Goal: Task Accomplishment & Management: Complete application form

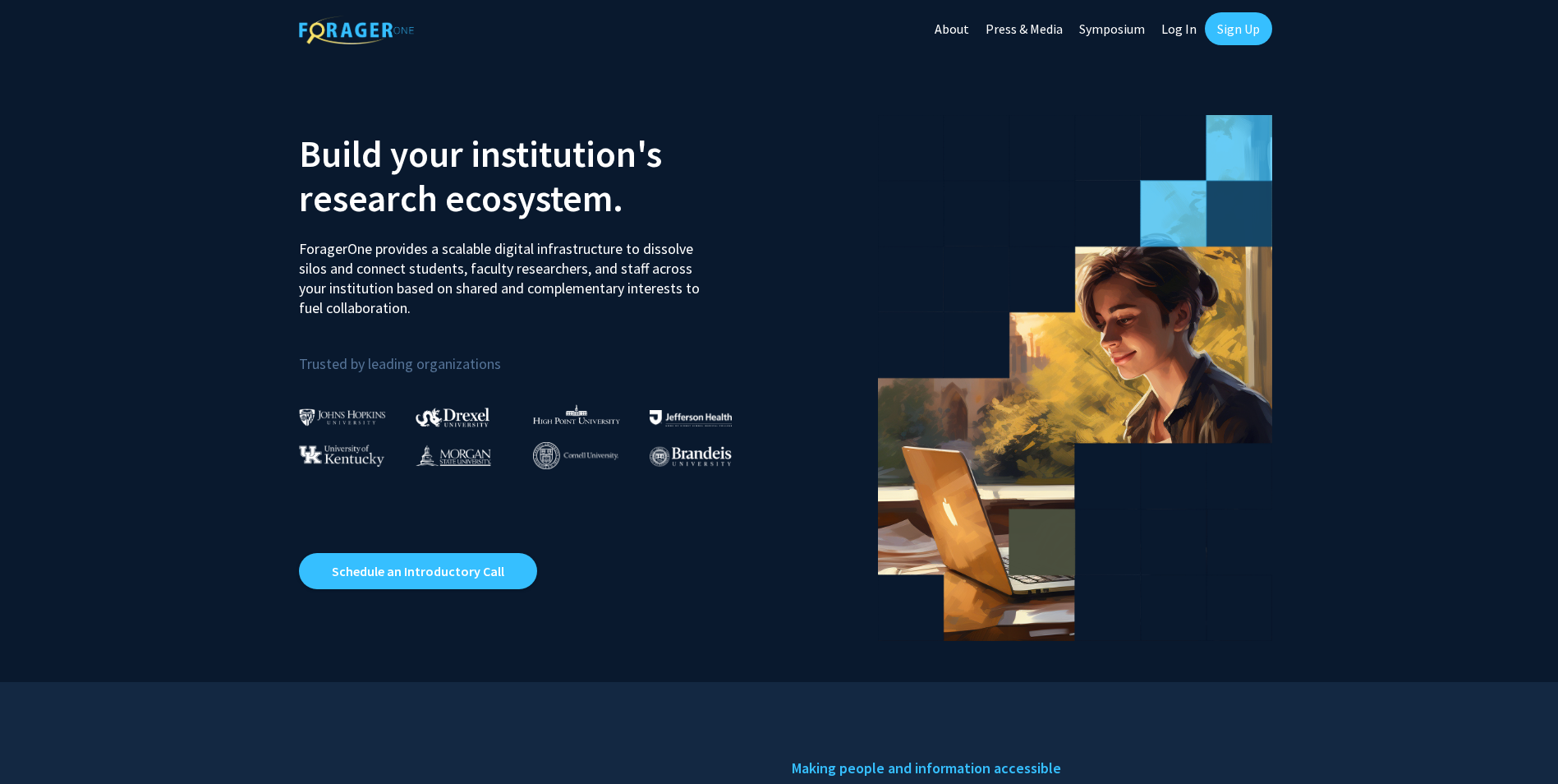
click at [1241, 26] on link "Sign Up" at bounding box center [1239, 28] width 68 height 33
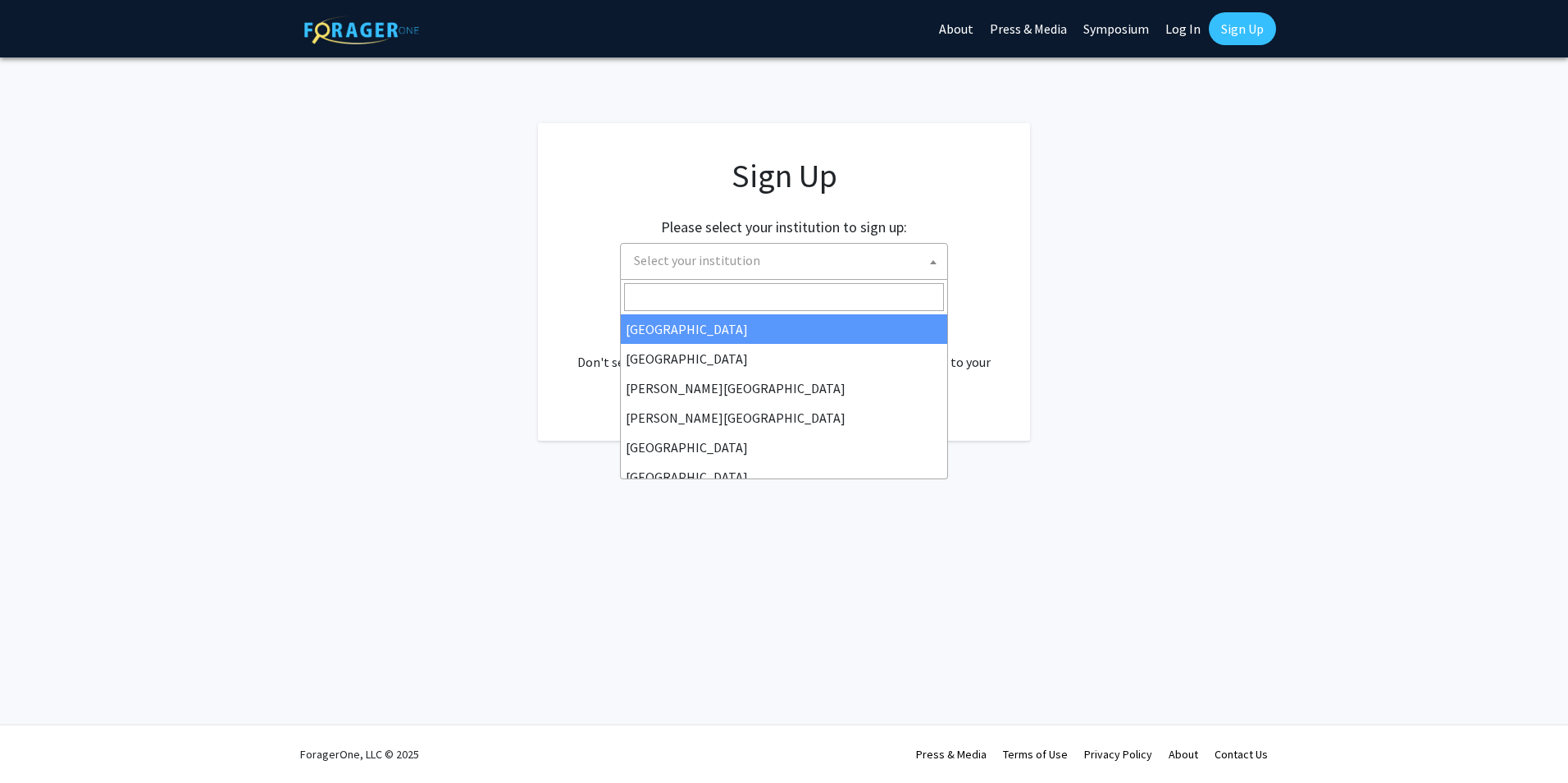
click at [820, 265] on span "Select your institution" at bounding box center [786, 261] width 320 height 34
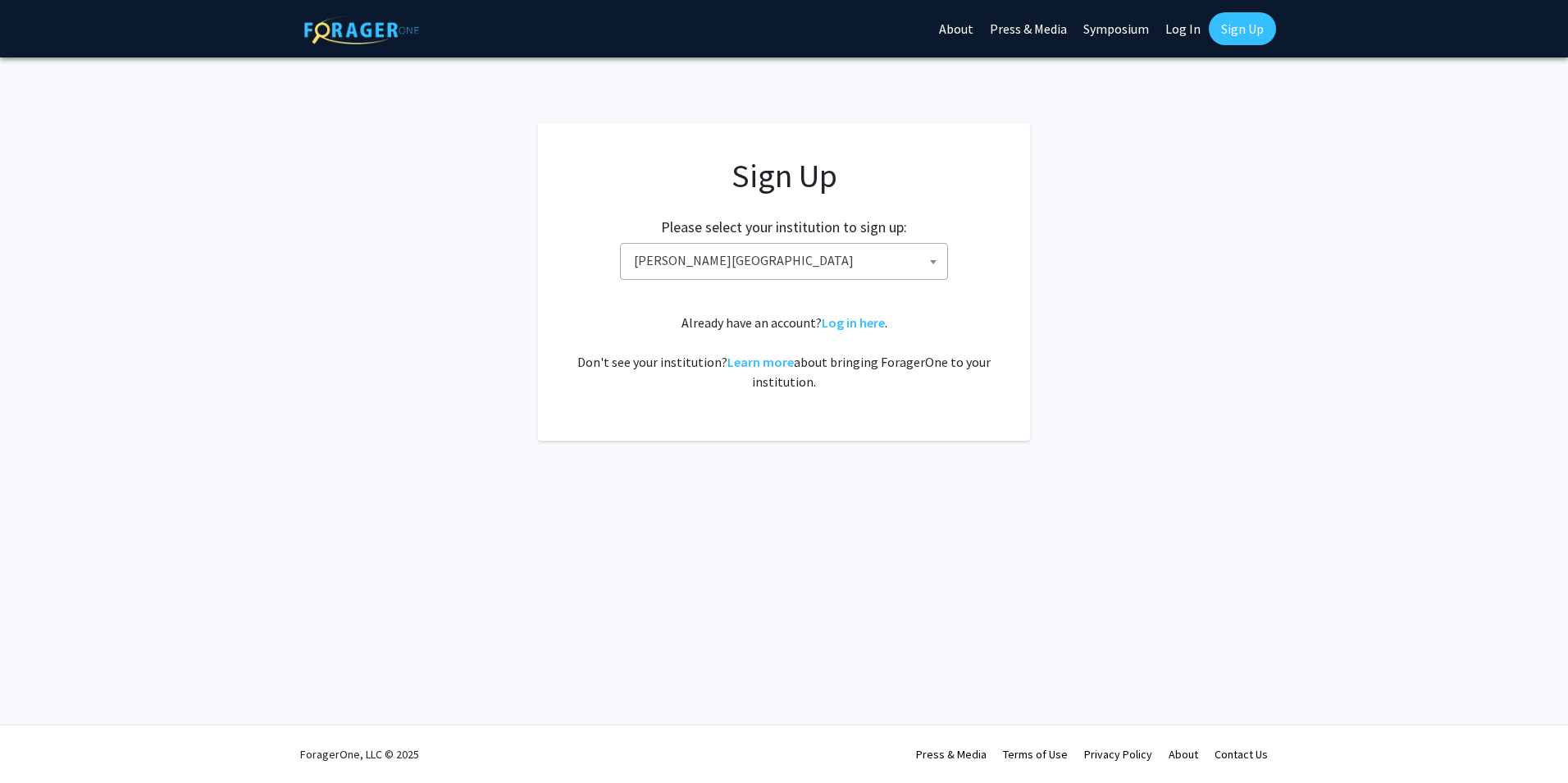
select select "27"
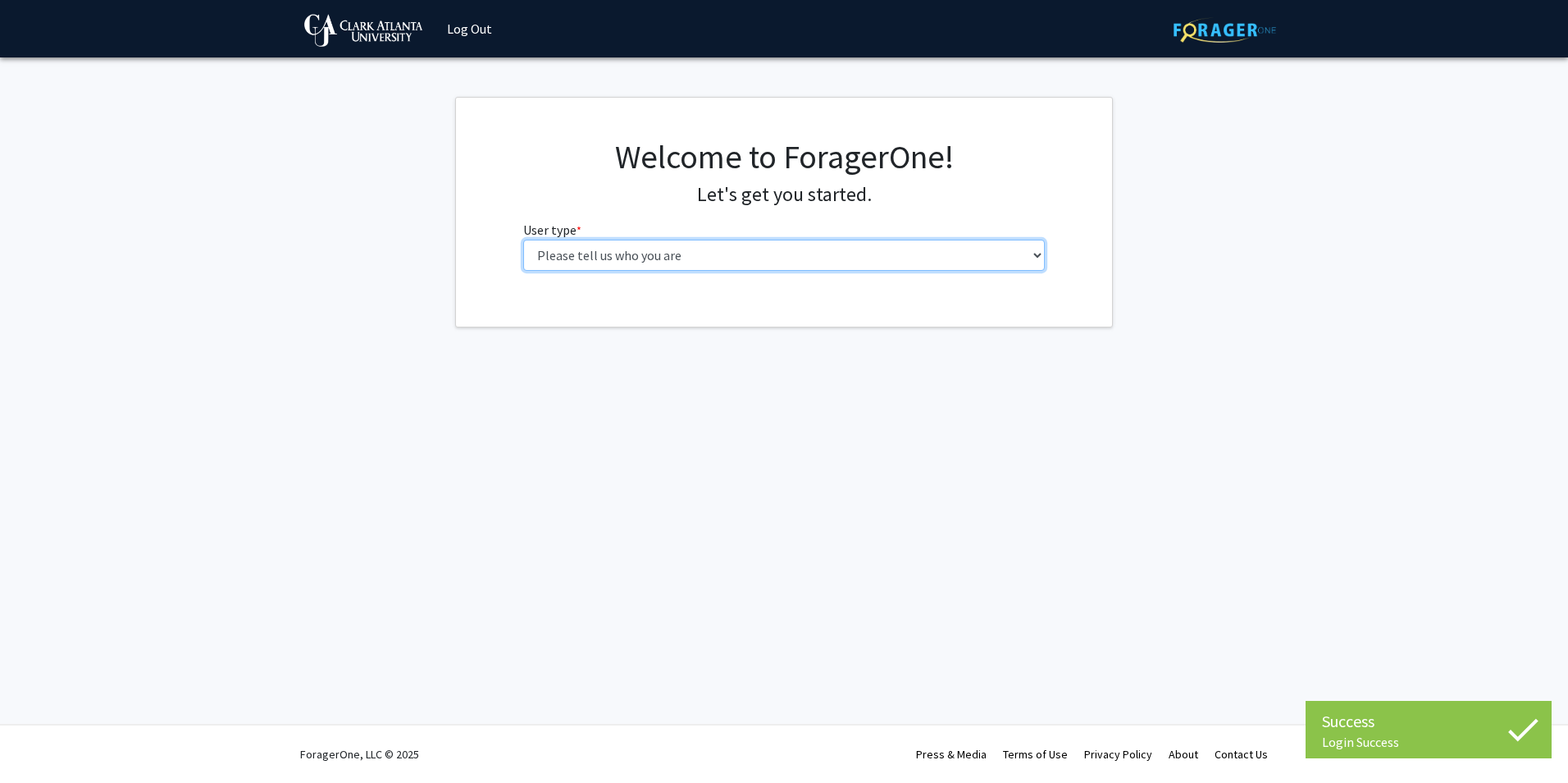
click at [953, 255] on select "Please tell us who you are Undergraduate Student Master's Student Doctoral Cand…" at bounding box center [784, 254] width 522 height 31
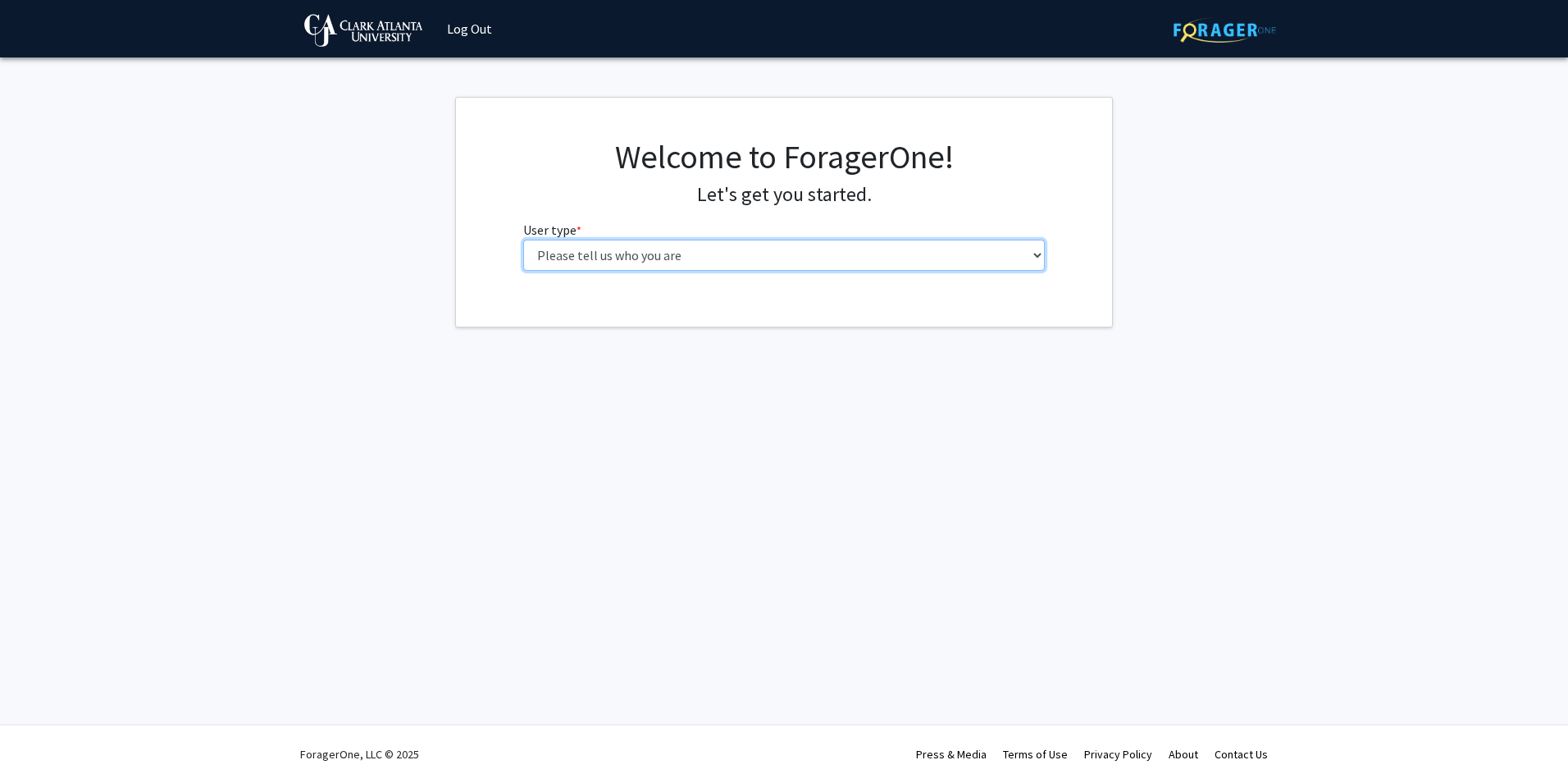
select select "6: adminAssistant"
click at [523, 239] on select "Please tell us who you are Undergraduate Student Master's Student Doctoral Cand…" at bounding box center [784, 254] width 522 height 31
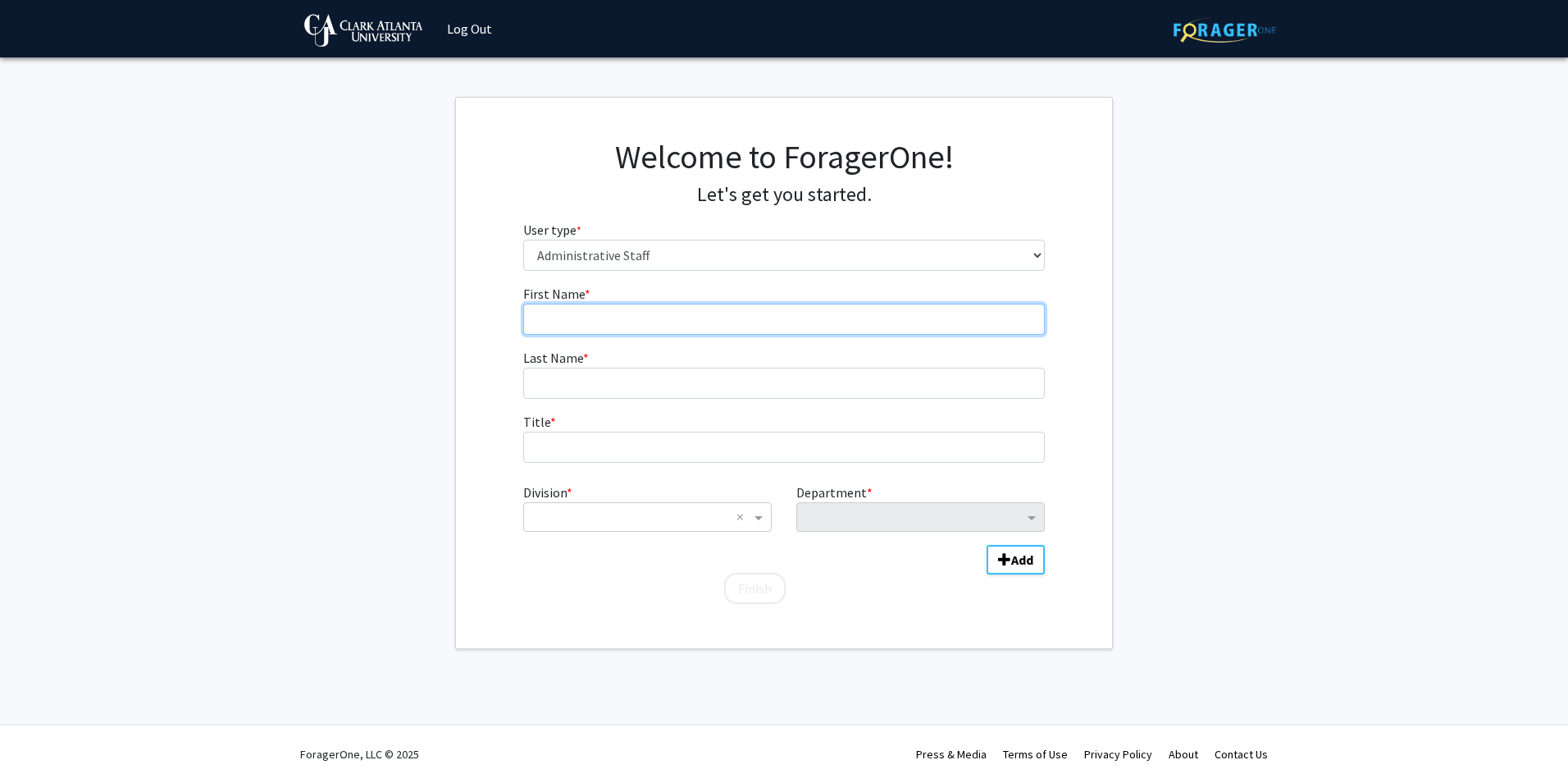
click at [618, 322] on input "First Name * required" at bounding box center [784, 319] width 522 height 31
type input "[PERSON_NAME]"
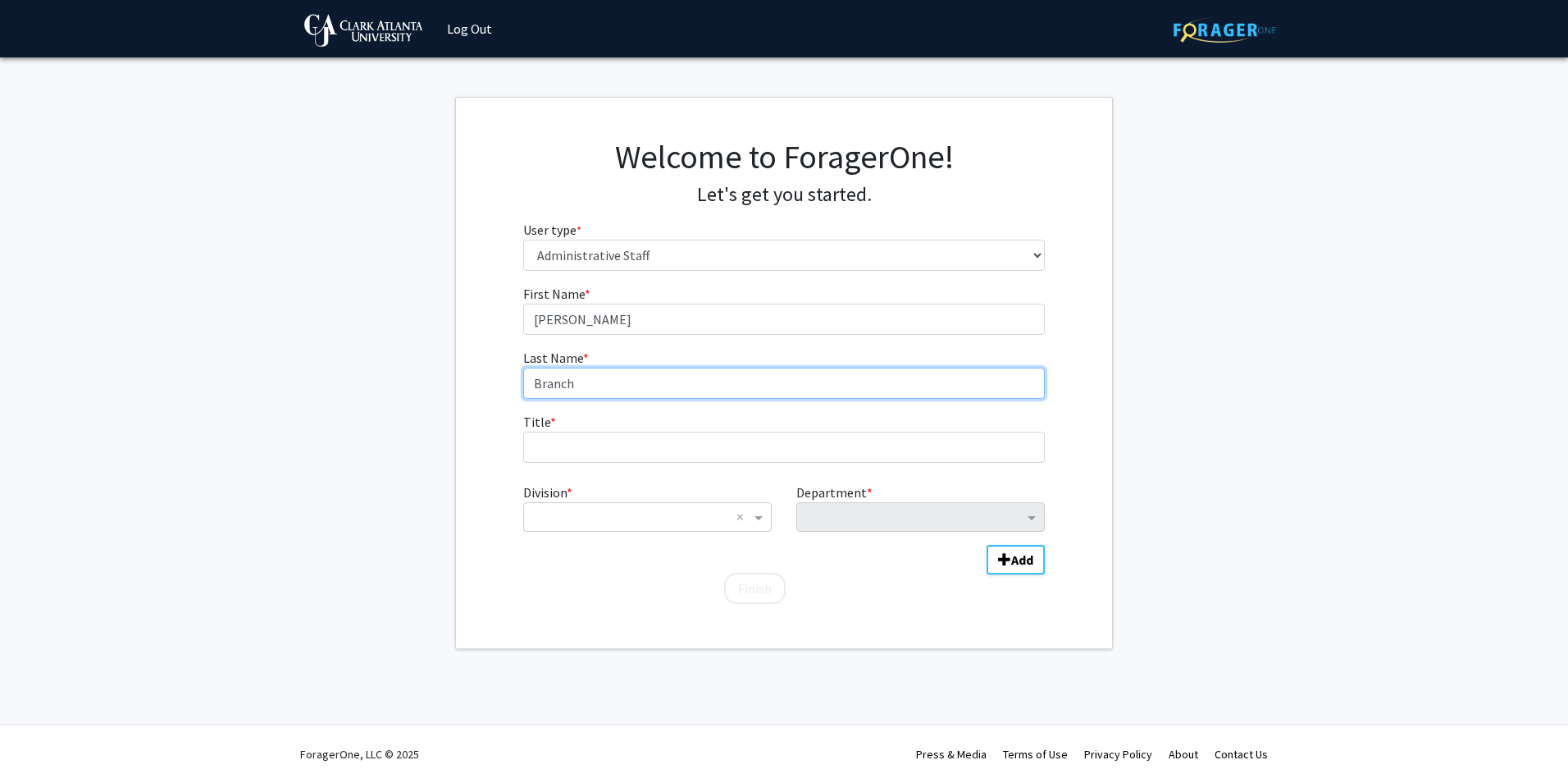
type input "Branch"
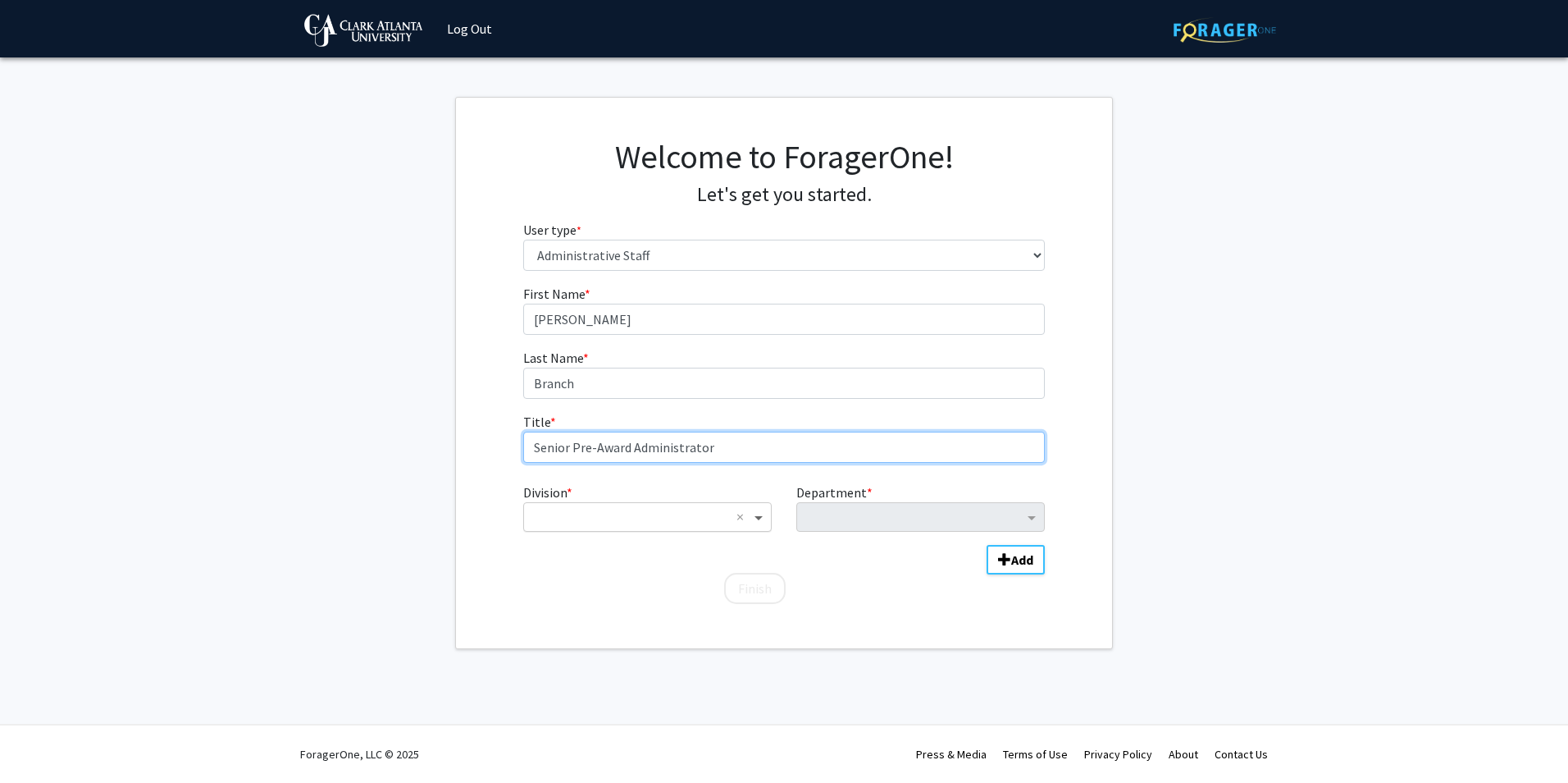
type input "Senior Pre-Award Administrator"
click at [760, 518] on span "Division" at bounding box center [760, 517] width 21 height 20
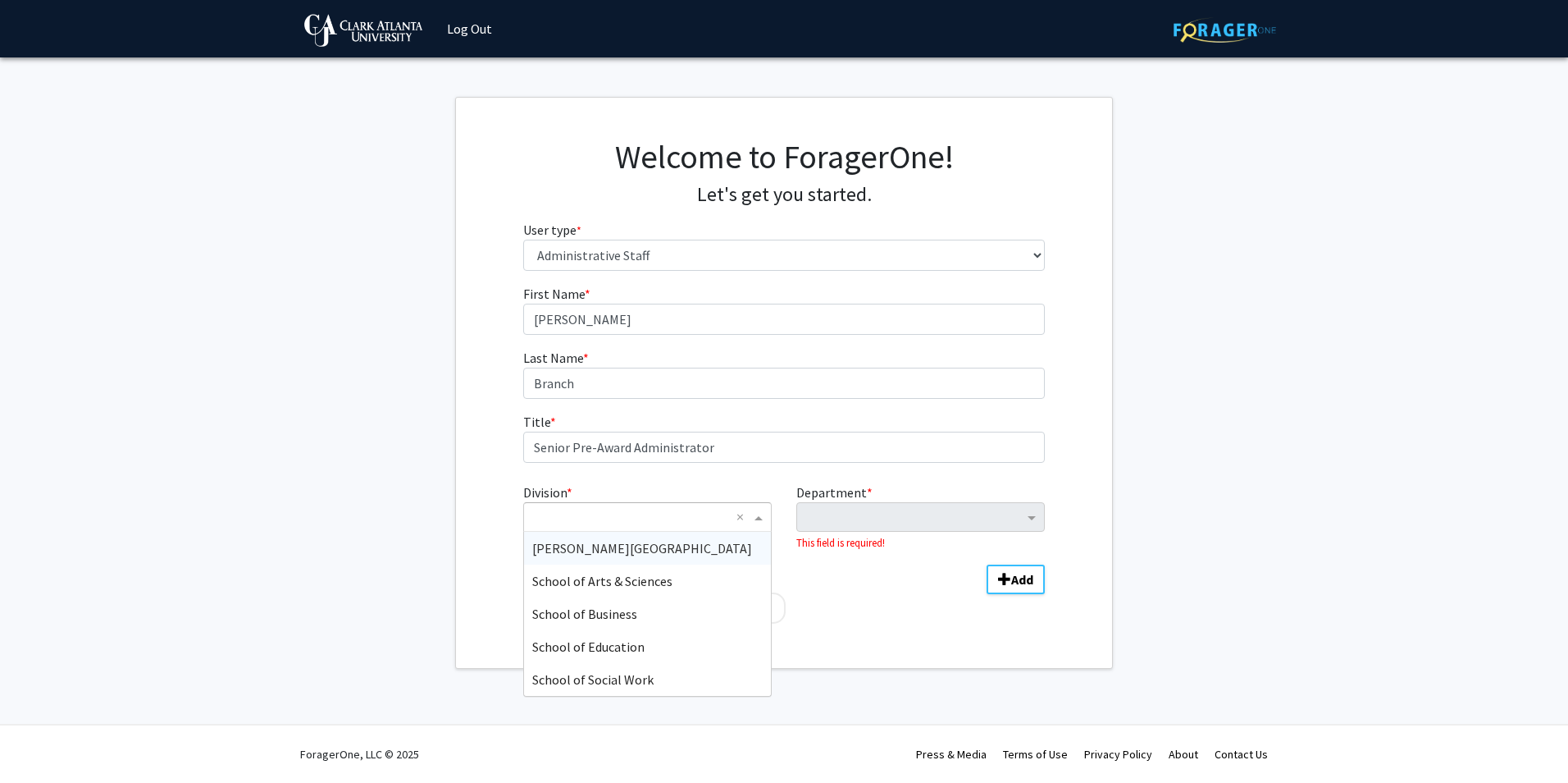
click at [621, 550] on span "[PERSON_NAME][GEOGRAPHIC_DATA]" at bounding box center [642, 548] width 219 height 16
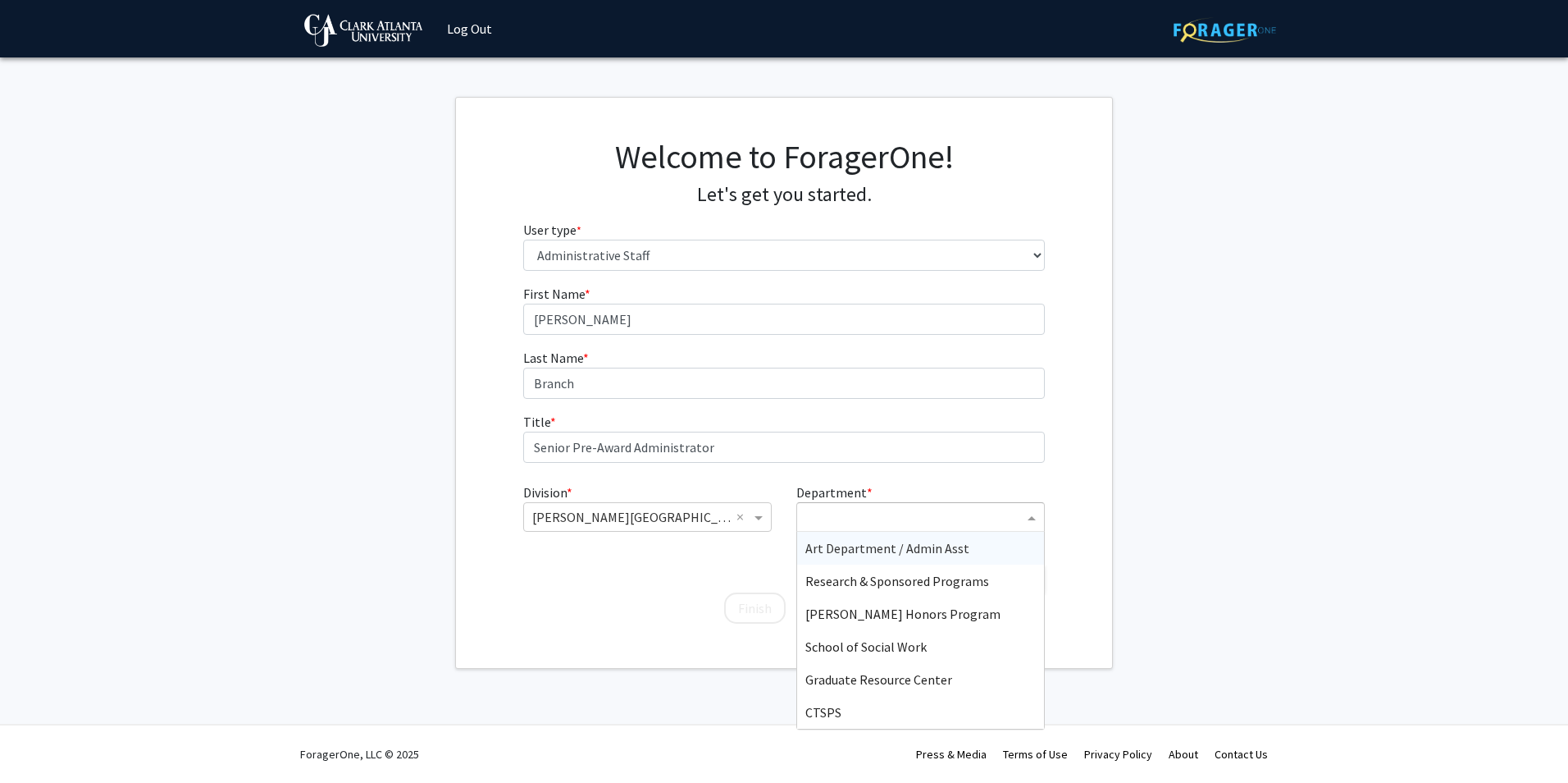
click at [894, 516] on input "Department" at bounding box center [914, 518] width 218 height 20
click at [905, 589] on div "Research & Sponsored Programs" at bounding box center [919, 580] width 246 height 33
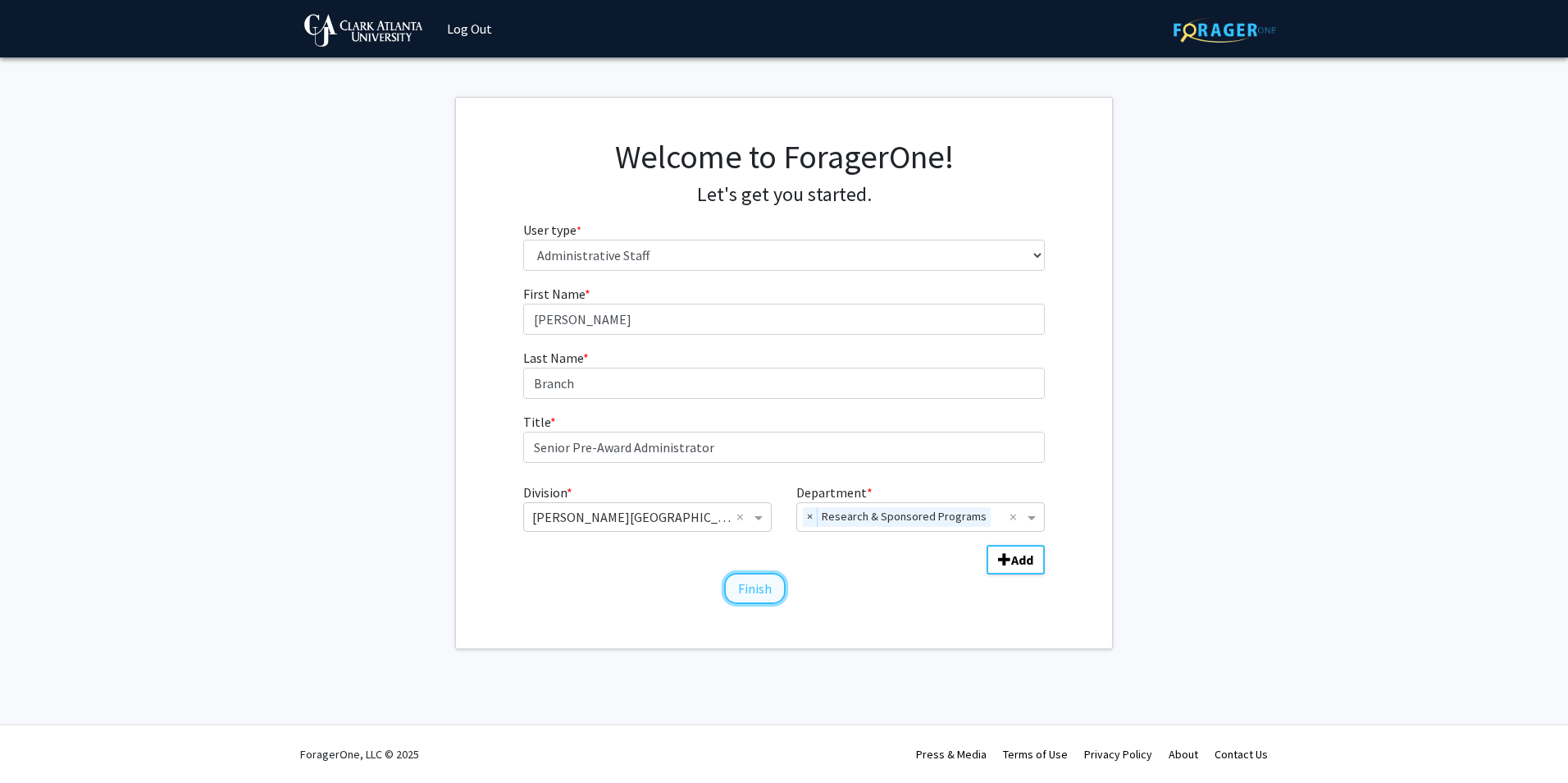
click at [744, 589] on button "Finish" at bounding box center [754, 588] width 62 height 31
